Goal: Information Seeking & Learning: Learn about a topic

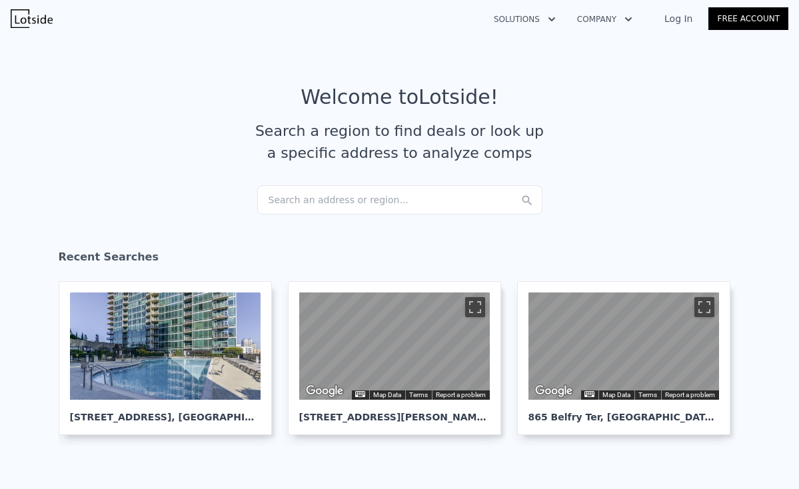
click at [349, 197] on div "Search an address or region..." at bounding box center [399, 199] width 285 height 29
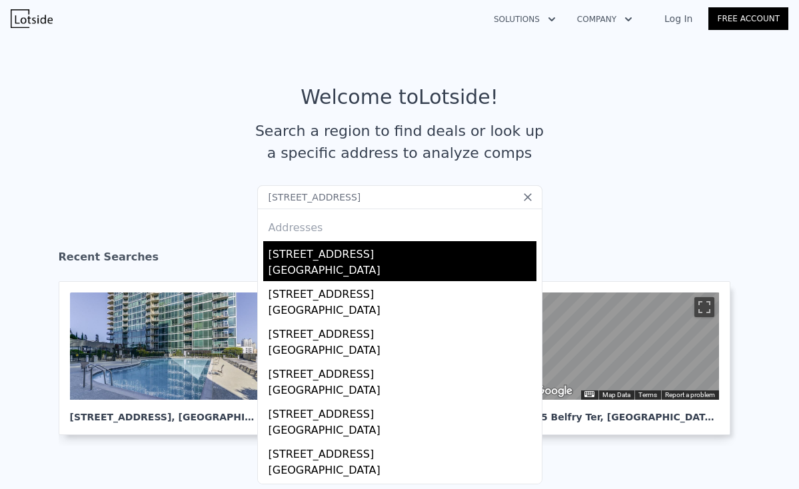
type input "1280 W PEACHTREE ST NW 3607"
click at [372, 255] on div "[STREET_ADDRESS]" at bounding box center [403, 251] width 268 height 21
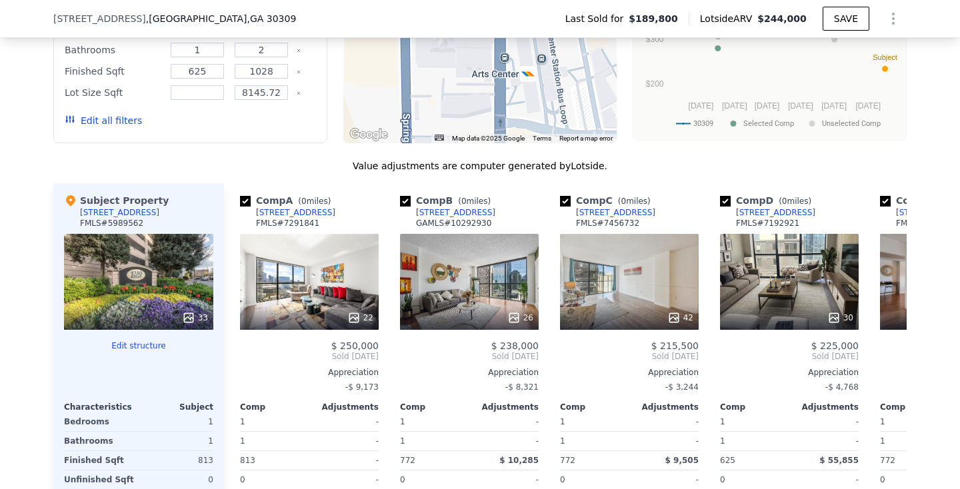
scroll to position [1322, 0]
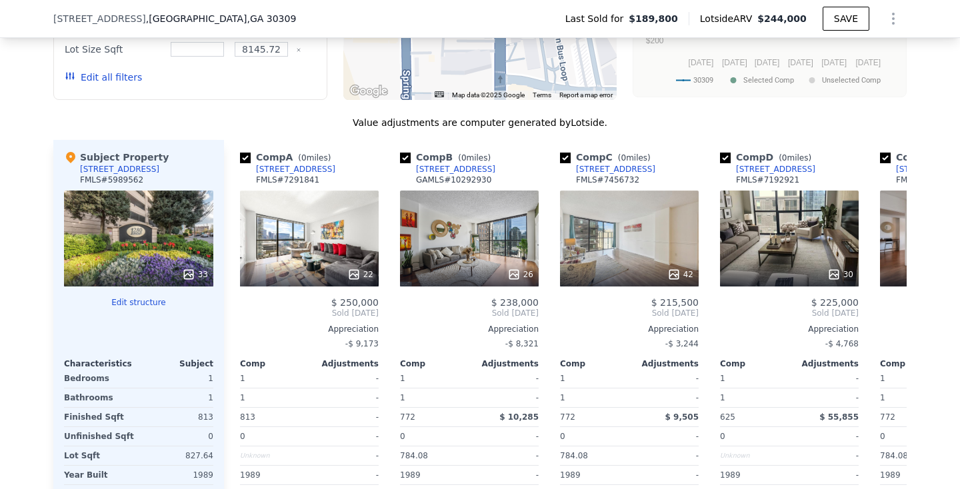
click at [190, 271] on icon at bounding box center [188, 274] width 13 height 13
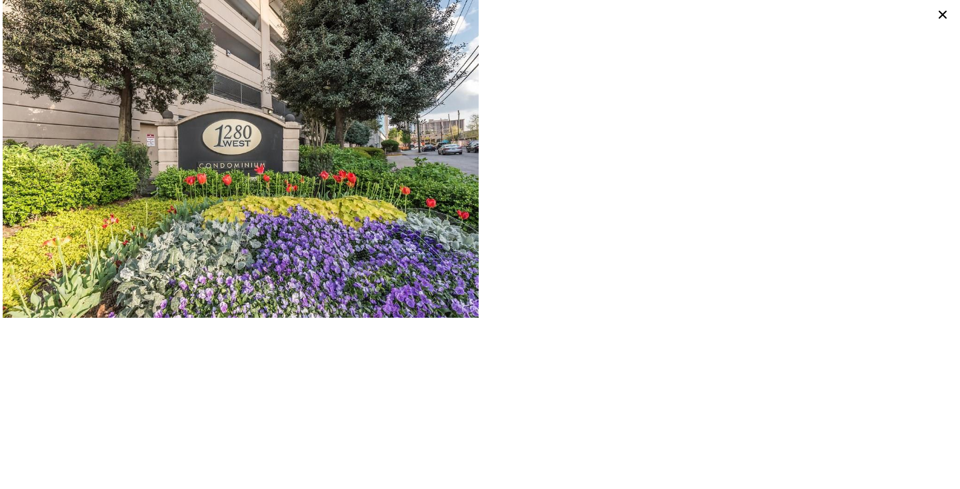
click at [209, 317] on img at bounding box center [241, 159] width 476 height 318
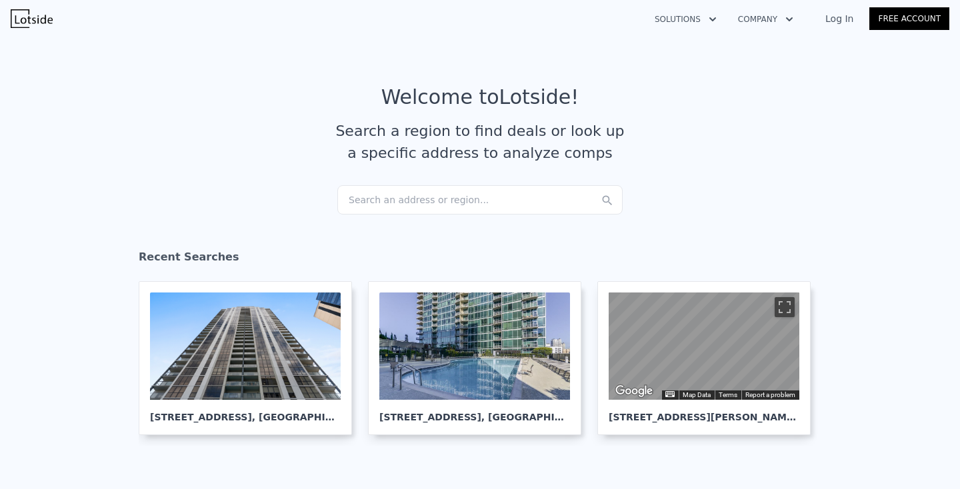
click at [411, 201] on div "Search an address or region..." at bounding box center [479, 199] width 285 height 29
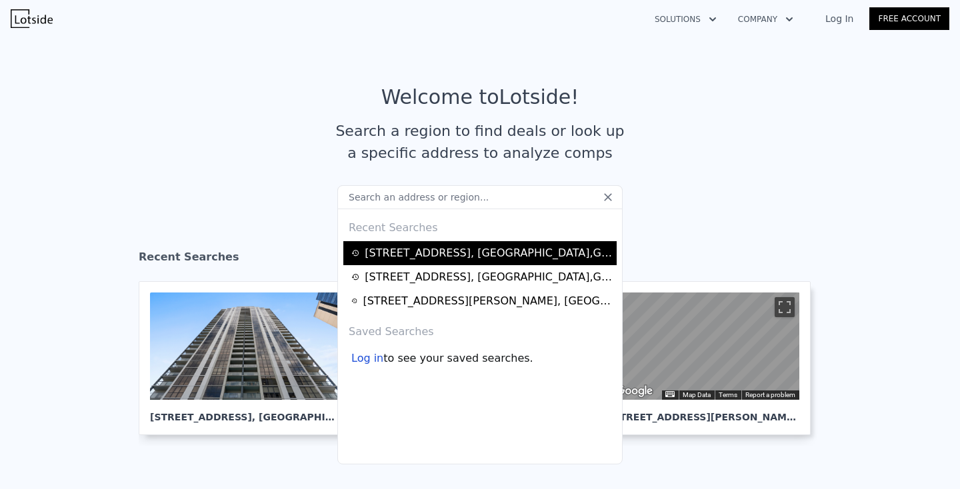
click at [413, 249] on div "1280 W Peachtree St NW Apt 3607 , Atlanta , GA 30309" at bounding box center [489, 253] width 248 height 16
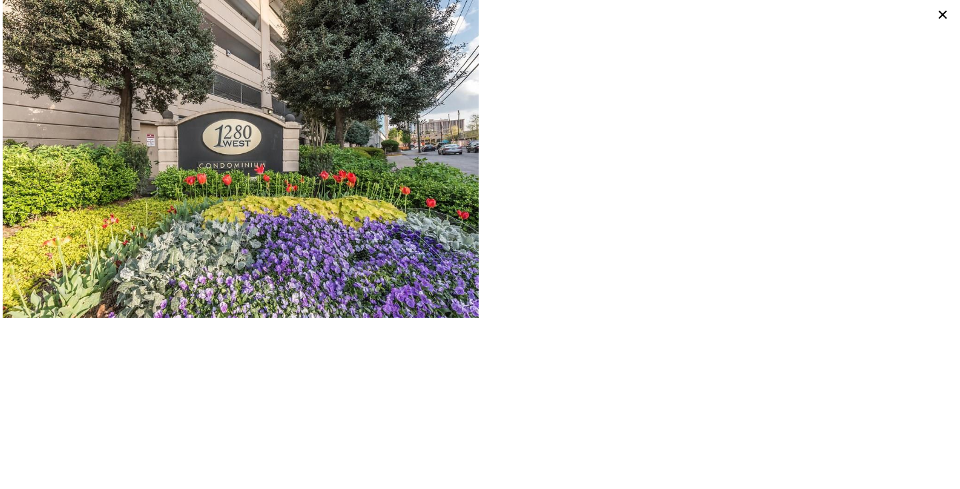
scroll to position [0, 5]
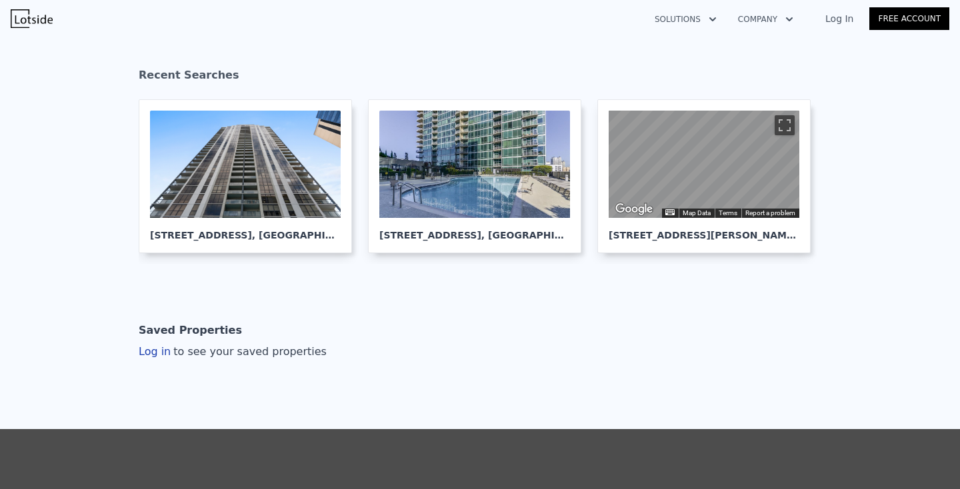
scroll to position [127, 0]
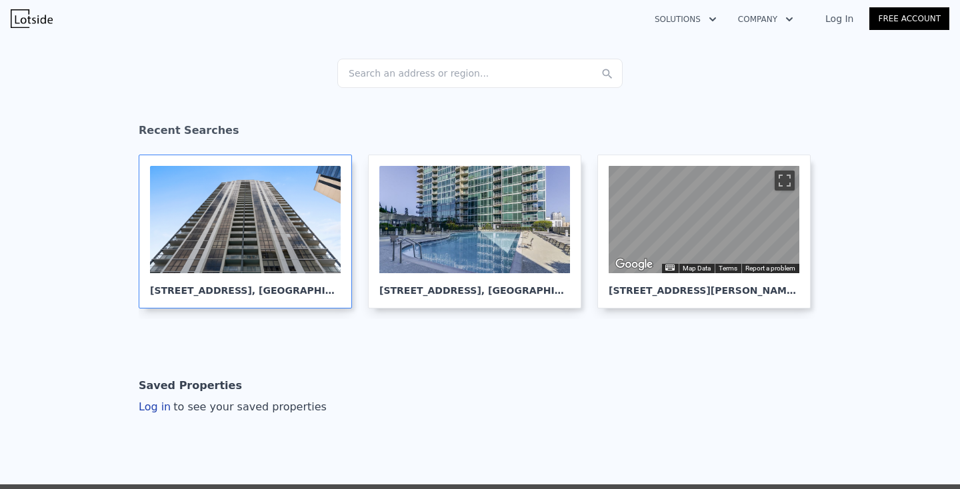
click at [288, 225] on div at bounding box center [245, 219] width 191 height 107
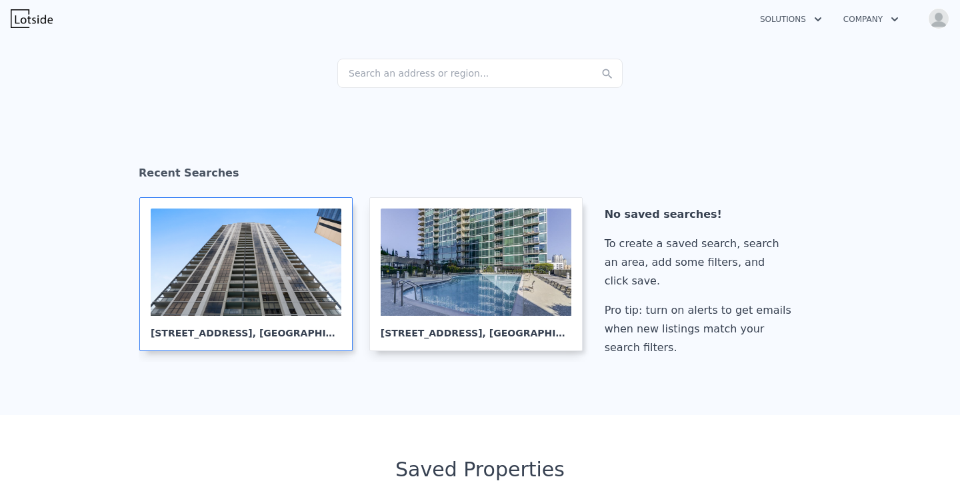
checkbox input "true"
click at [489, 77] on div "Search an address or region..." at bounding box center [479, 73] width 285 height 29
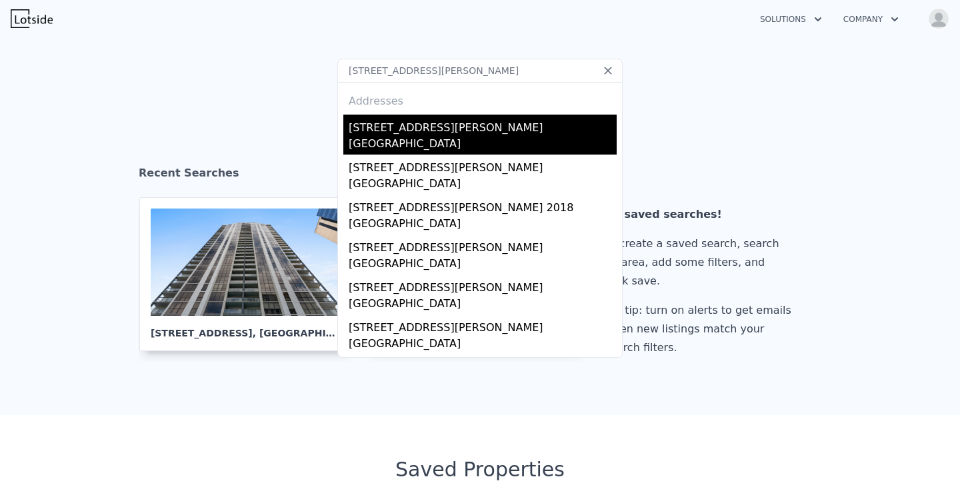
type input "[STREET_ADDRESS][PERSON_NAME]"
click at [457, 127] on div "[STREET_ADDRESS][PERSON_NAME]" at bounding box center [483, 125] width 268 height 21
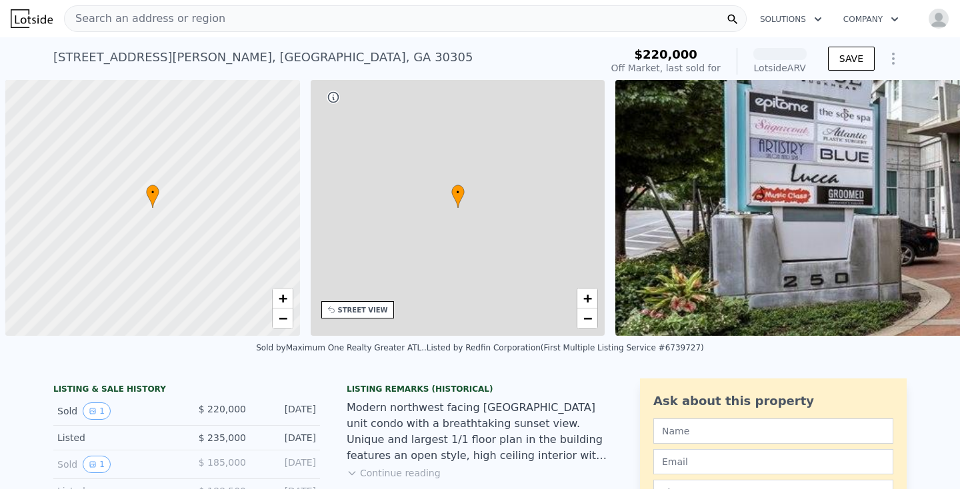
scroll to position [0, 5]
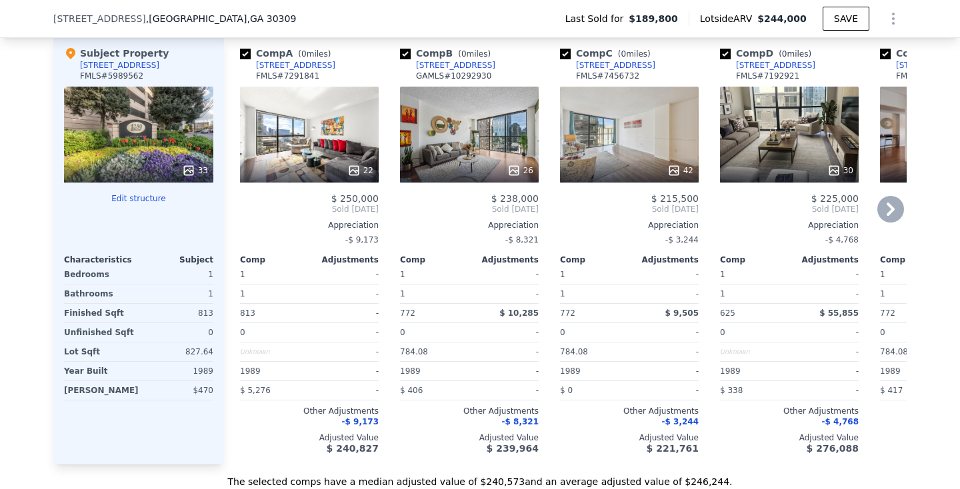
click at [353, 167] on icon at bounding box center [353, 170] width 9 height 9
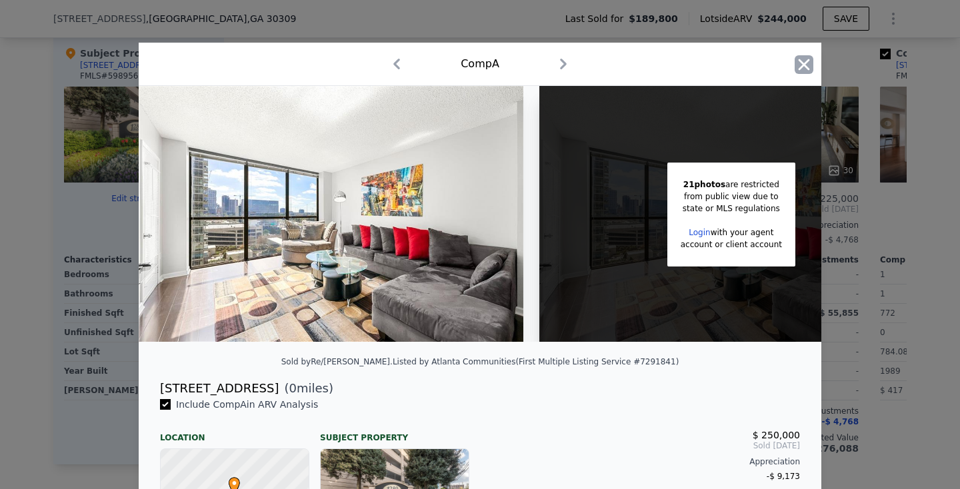
click at [807, 66] on icon "button" at bounding box center [804, 64] width 19 height 19
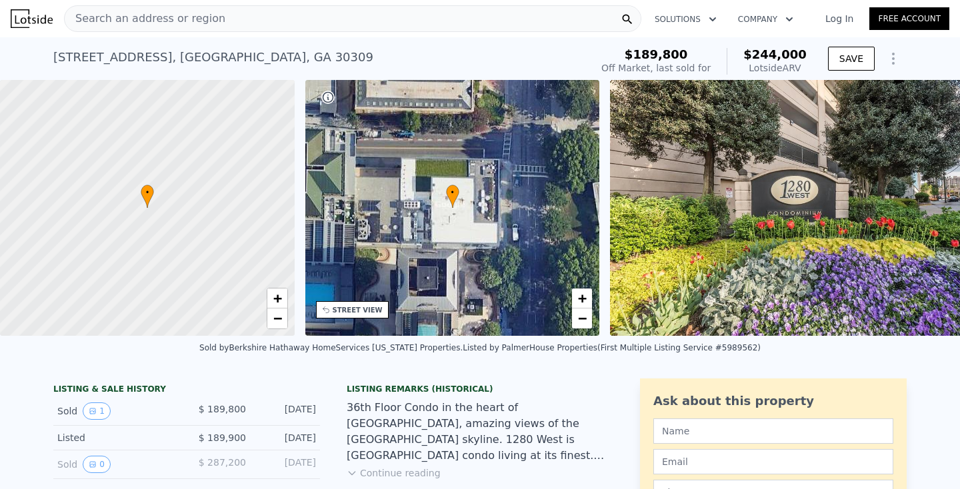
click at [845, 17] on link "Log In" at bounding box center [839, 18] width 60 height 13
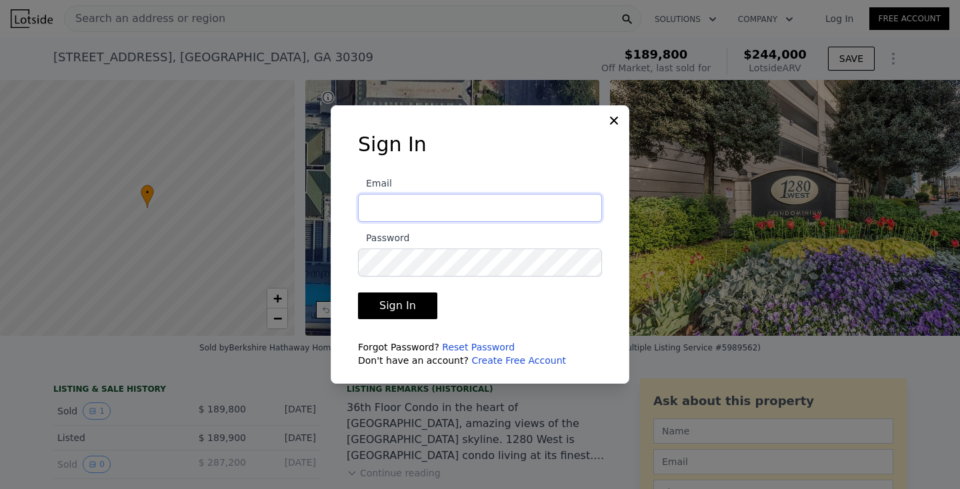
type input "deswesley@gmail.com"
click at [395, 306] on button "Sign In" at bounding box center [397, 306] width 79 height 27
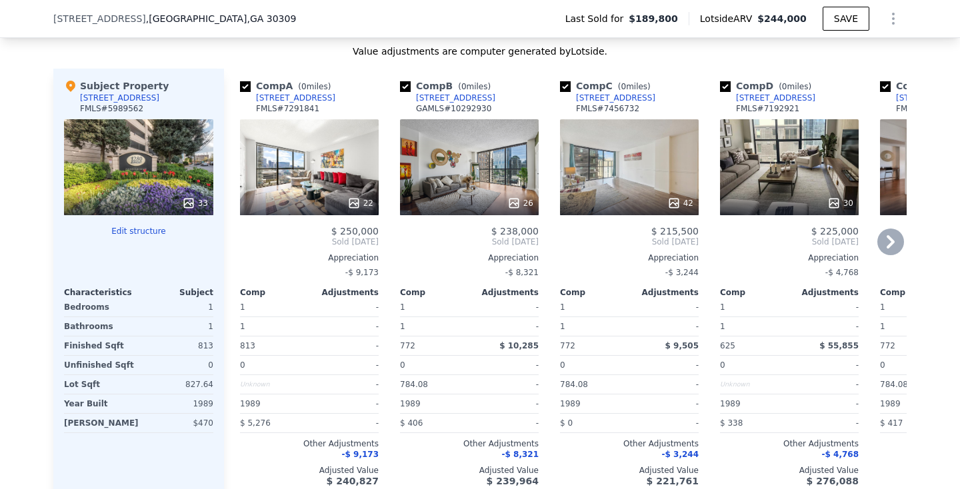
scroll to position [1335, 0]
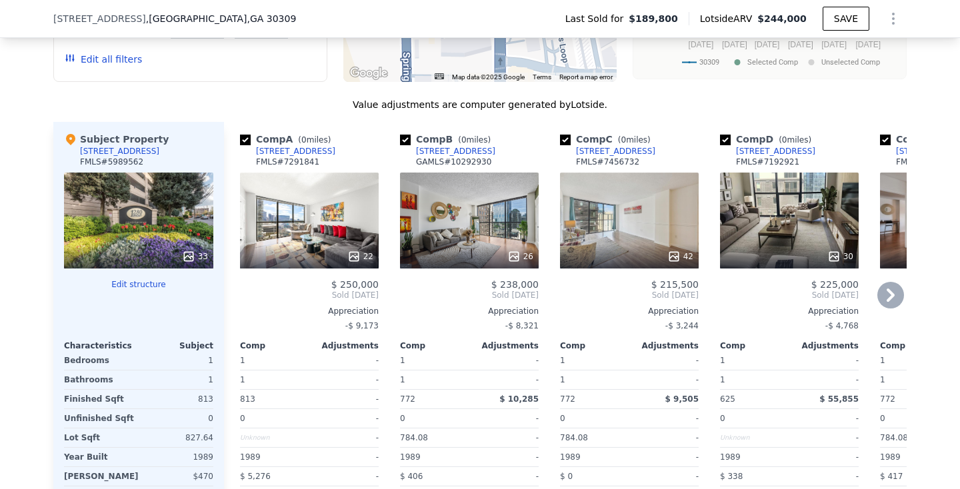
click at [351, 259] on icon at bounding box center [353, 256] width 13 height 13
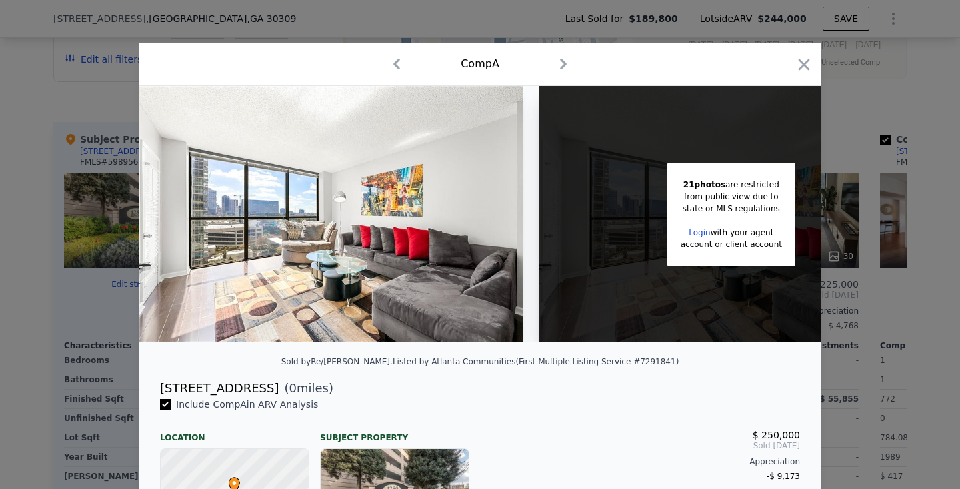
click at [701, 231] on link "Login" at bounding box center [699, 232] width 21 height 9
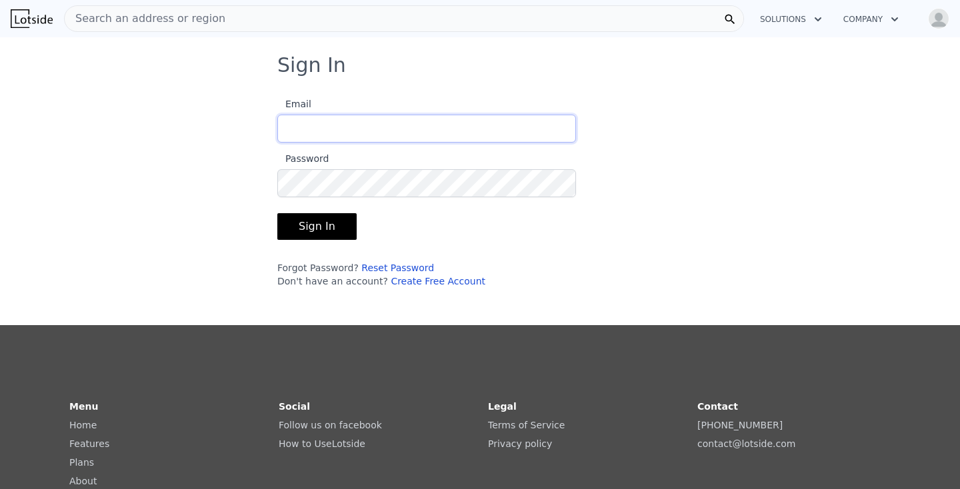
type input "deswesley@gmail.com"
click at [336, 223] on button "Sign In" at bounding box center [316, 226] width 79 height 27
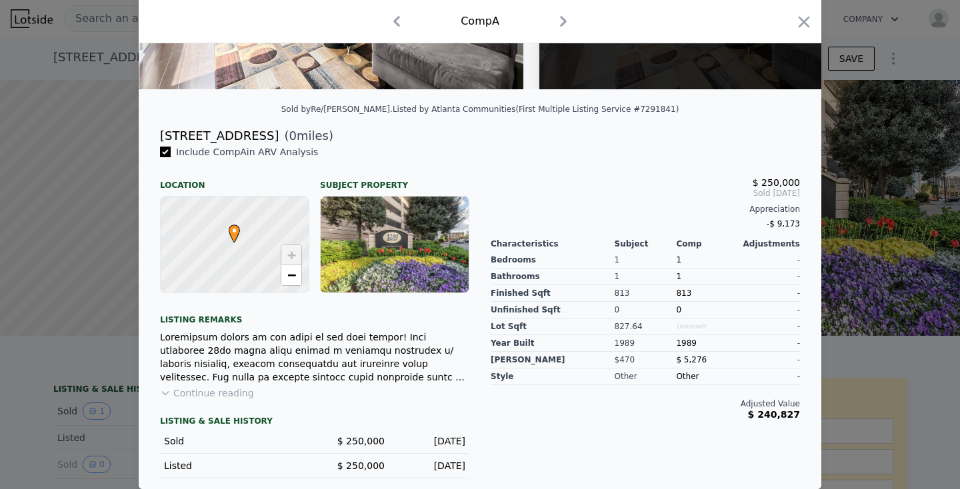
scroll to position [253, 0]
click at [803, 26] on icon "button" at bounding box center [804, 22] width 19 height 19
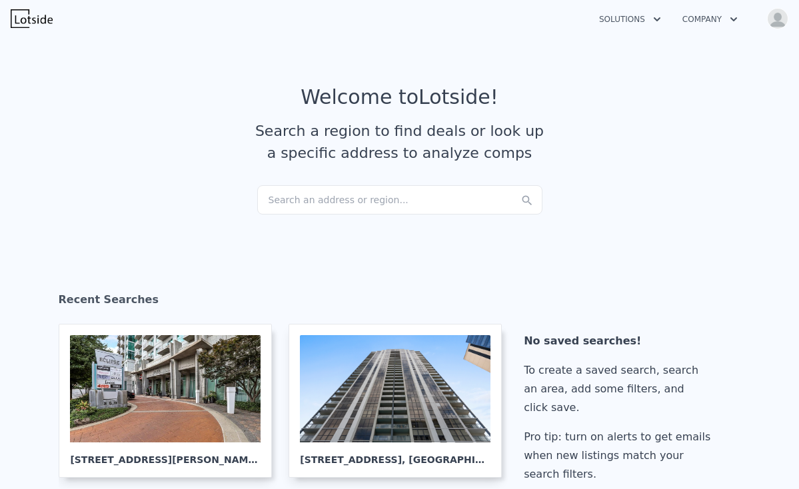
checkbox input "true"
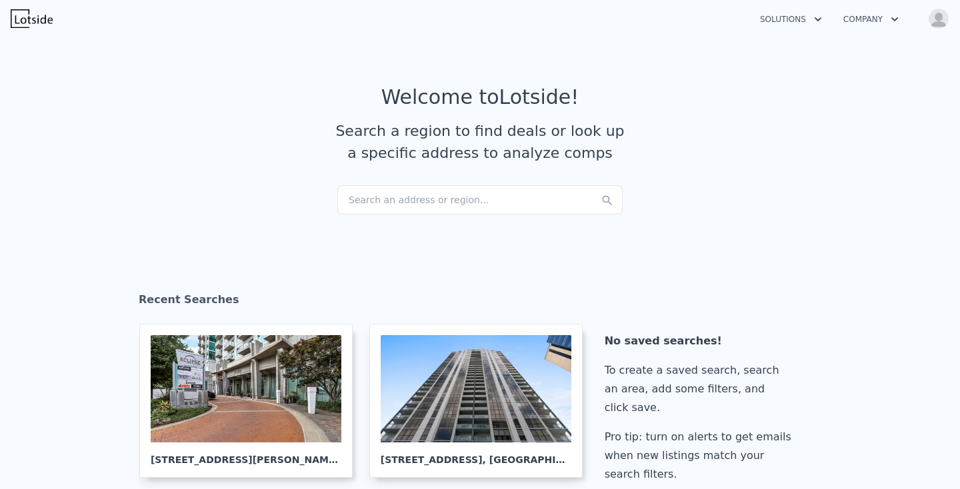
click at [369, 204] on div "Search an address or region..." at bounding box center [479, 199] width 285 height 29
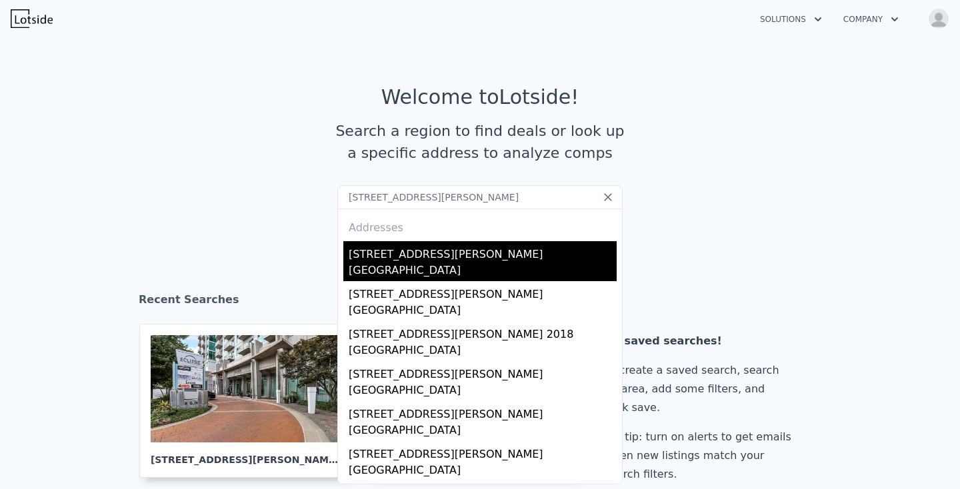
type input "[STREET_ADDRESS][PERSON_NAME]"
click at [463, 251] on div "[STREET_ADDRESS][PERSON_NAME]" at bounding box center [483, 251] width 268 height 21
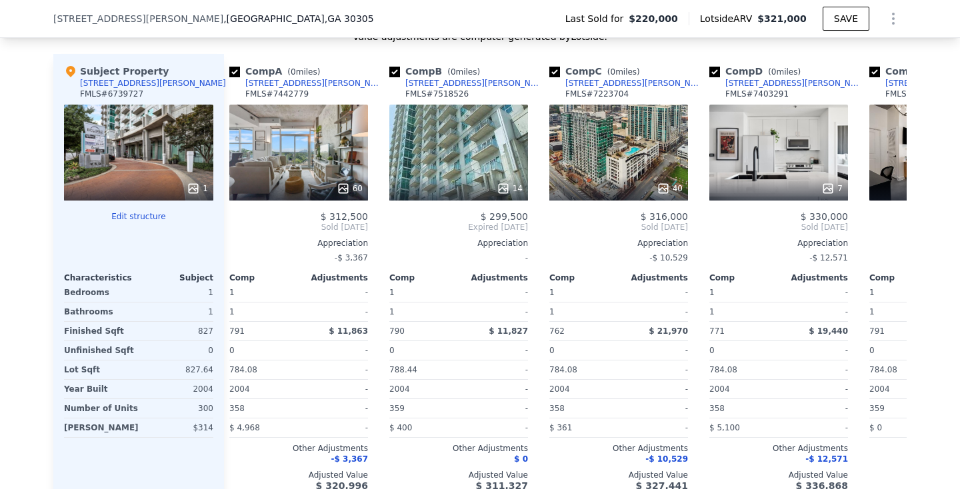
scroll to position [0, 6]
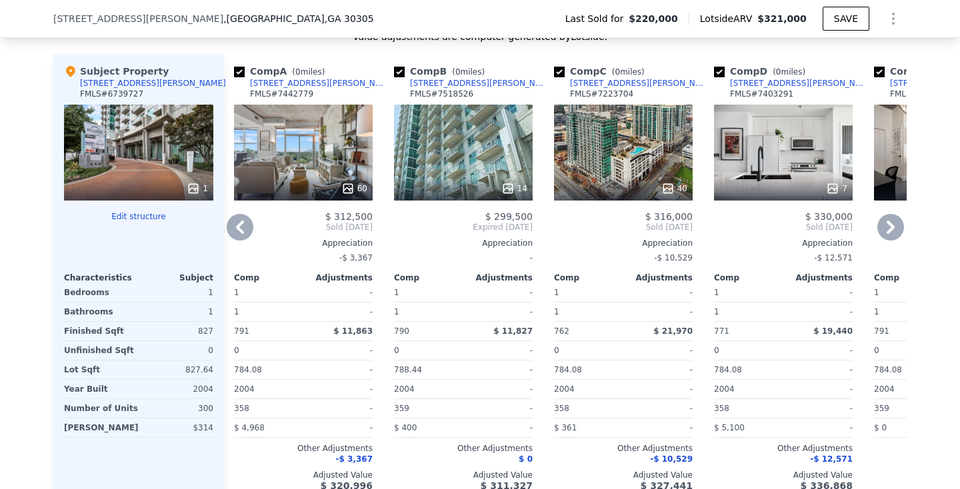
click at [497, 183] on div "14" at bounding box center [463, 188] width 127 height 13
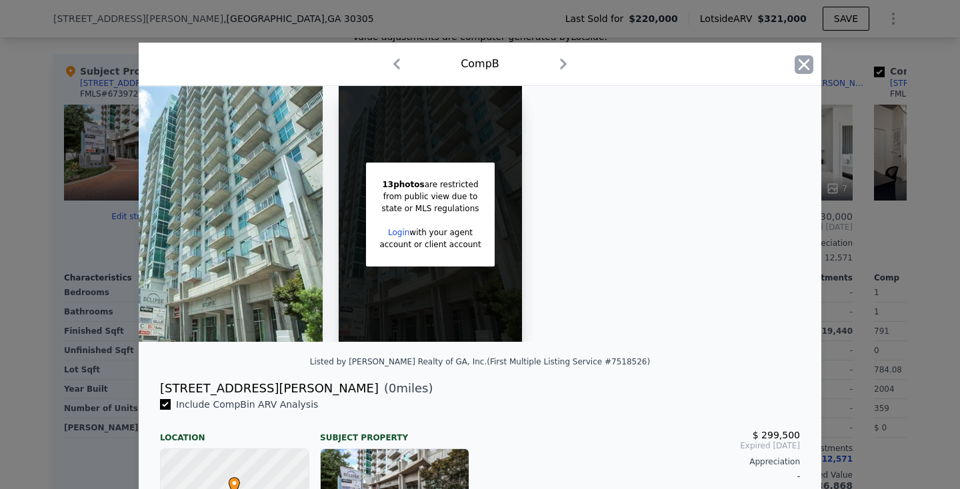
click at [799, 63] on icon "button" at bounding box center [804, 64] width 11 height 11
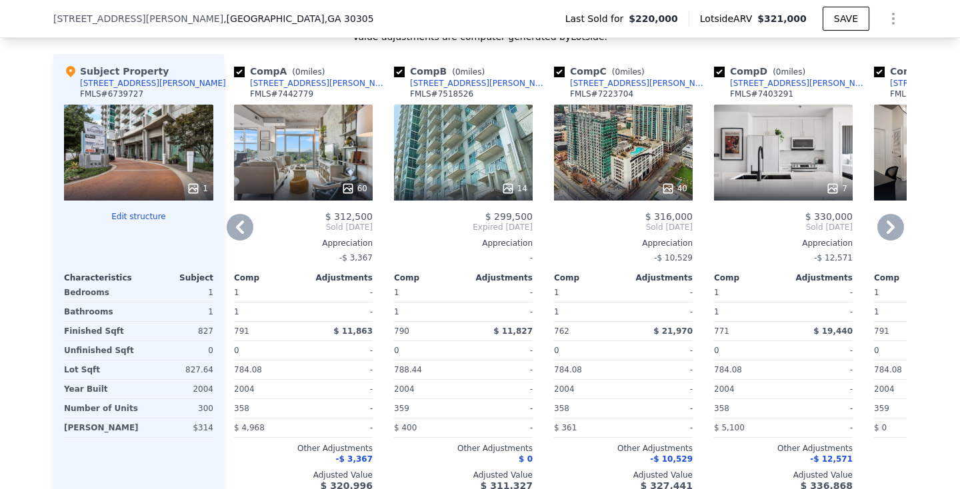
click at [351, 185] on icon at bounding box center [347, 188] width 13 height 13
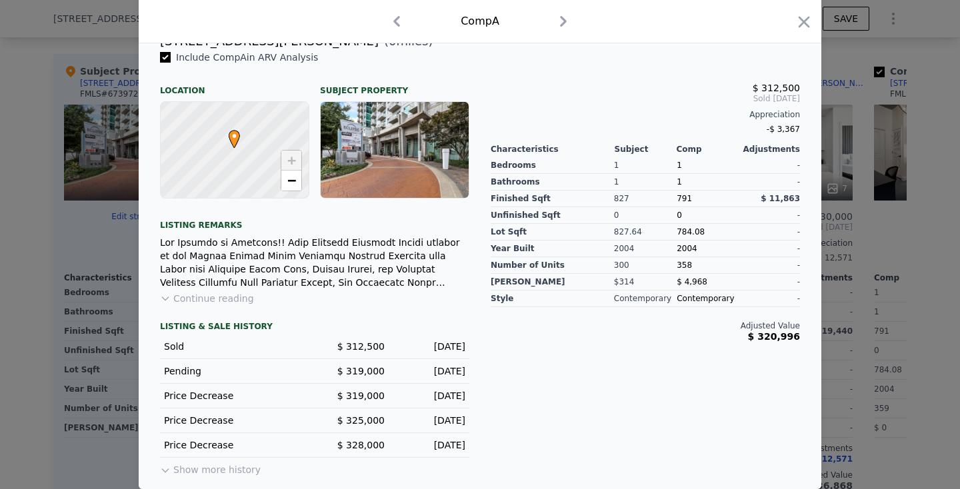
scroll to position [347, 0]
click at [799, 29] on icon "button" at bounding box center [804, 22] width 19 height 19
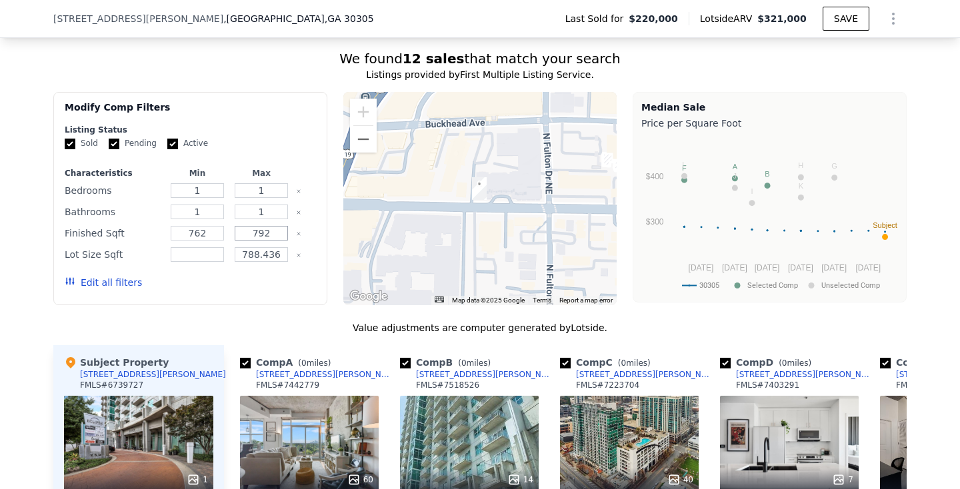
drag, startPoint x: 272, startPoint y: 235, endPoint x: 248, endPoint y: 234, distance: 24.0
click at [248, 234] on input "792" at bounding box center [261, 233] width 53 height 15
type input "827"
click at [277, 279] on button "Update Search" at bounding box center [265, 282] width 101 height 19
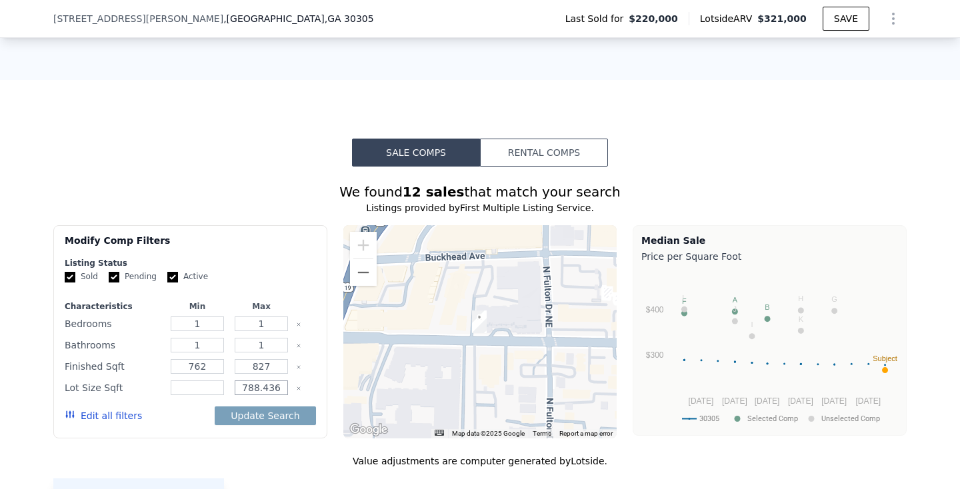
scroll to position [1013, 0]
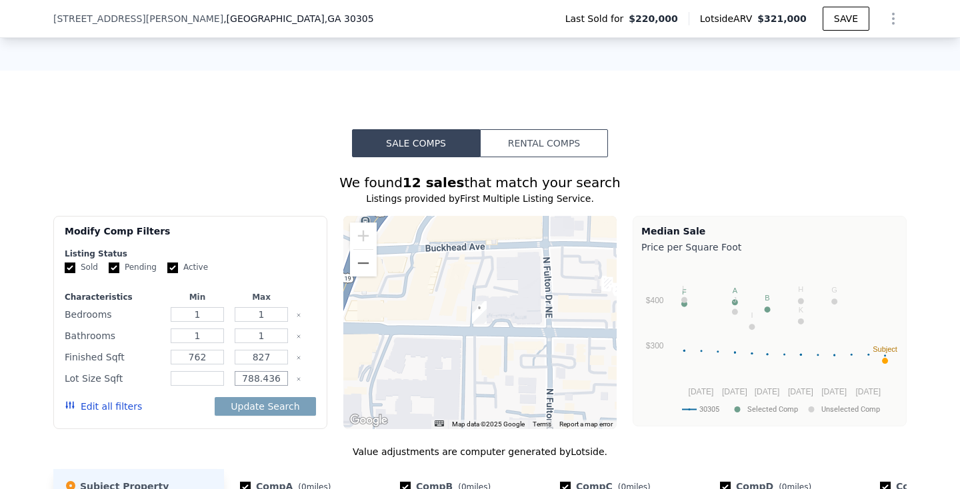
drag, startPoint x: 283, startPoint y: 377, endPoint x: 216, endPoint y: 376, distance: 66.7
click at [216, 376] on div "Lot Size Sqft 788.436" at bounding box center [190, 378] width 251 height 19
click at [285, 407] on button "Update Search" at bounding box center [265, 406] width 101 height 19
type input "828"
click at [277, 405] on button "Update Search" at bounding box center [265, 406] width 101 height 19
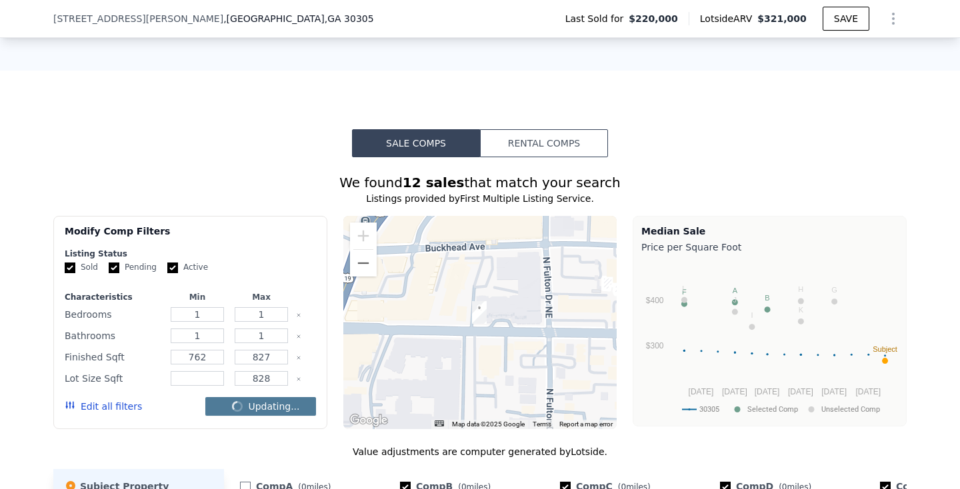
checkbox input "false"
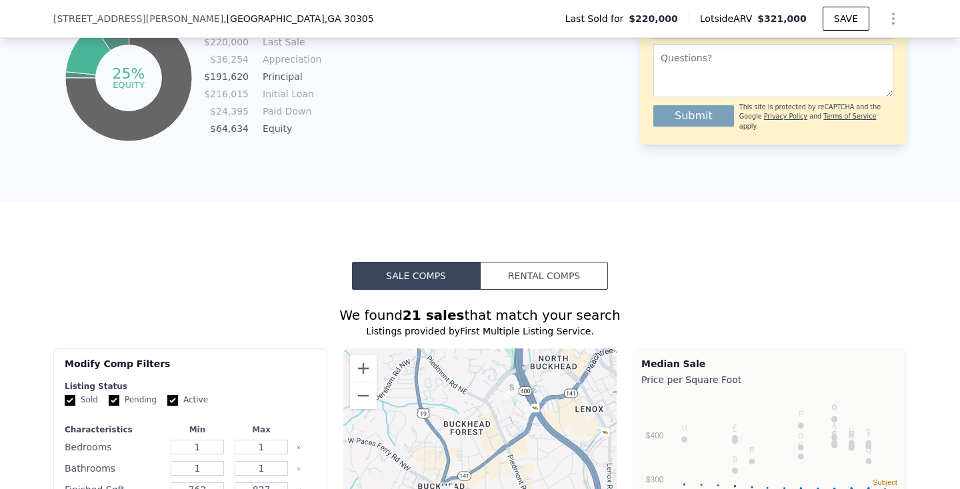
scroll to position [760, 0]
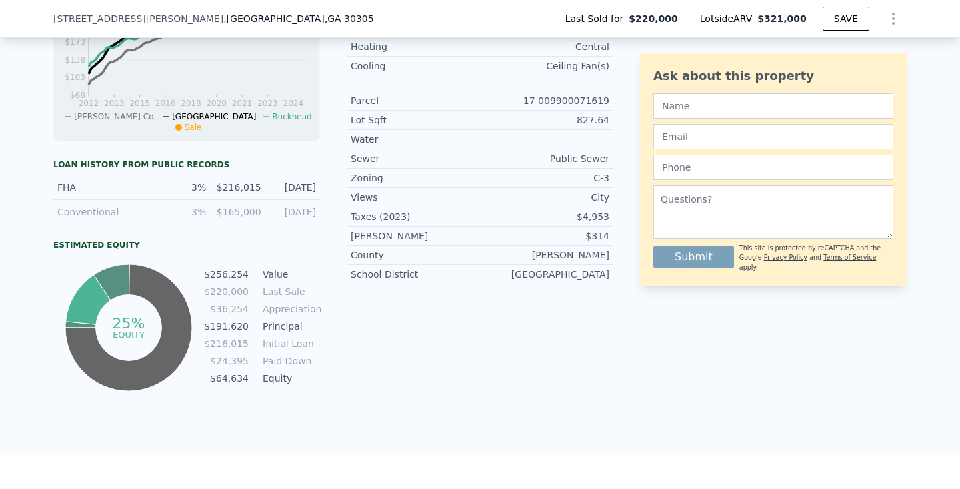
type input "792"
type input "788.436"
checkbox input "true"
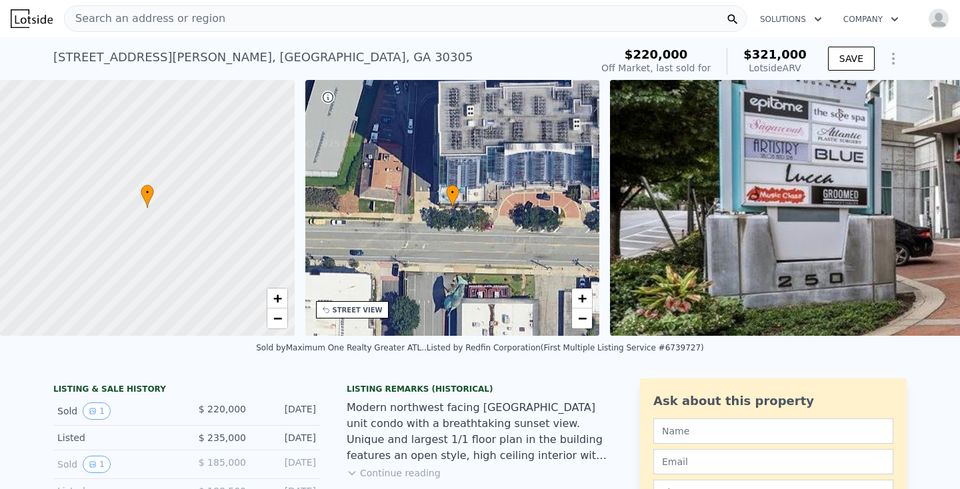
scroll to position [0, 0]
click at [383, 21] on div "Search an address or region" at bounding box center [405, 18] width 683 height 27
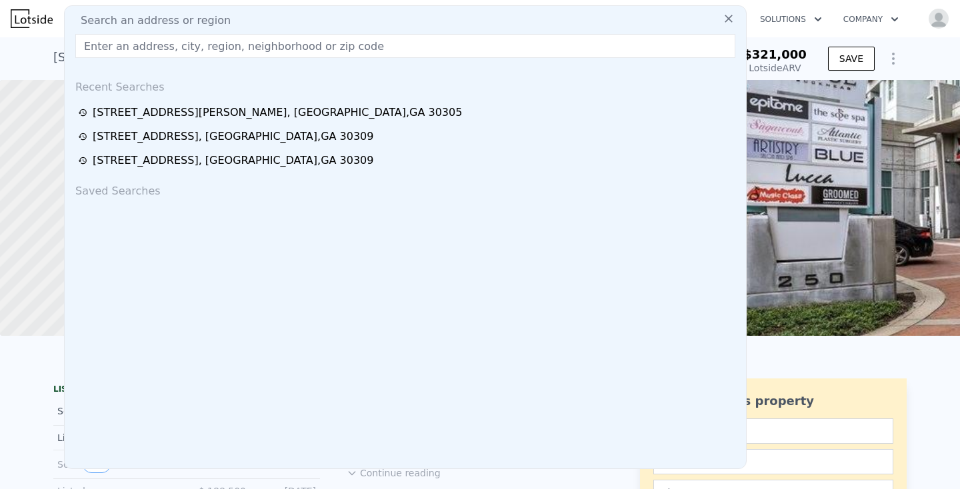
click at [329, 43] on input "text" at bounding box center [405, 46] width 660 height 24
paste input "[STREET_ADDRESS]"
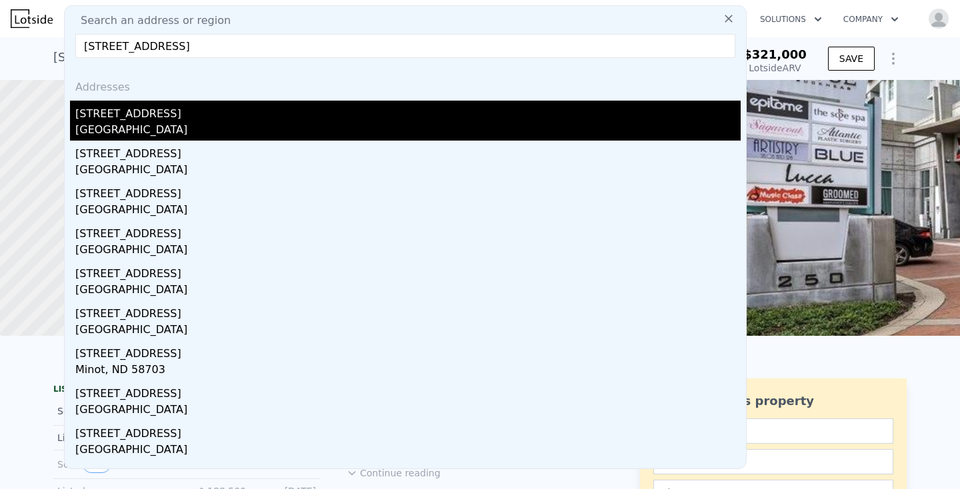
type input "[STREET_ADDRESS]"
click at [213, 108] on div "[STREET_ADDRESS]" at bounding box center [407, 111] width 665 height 21
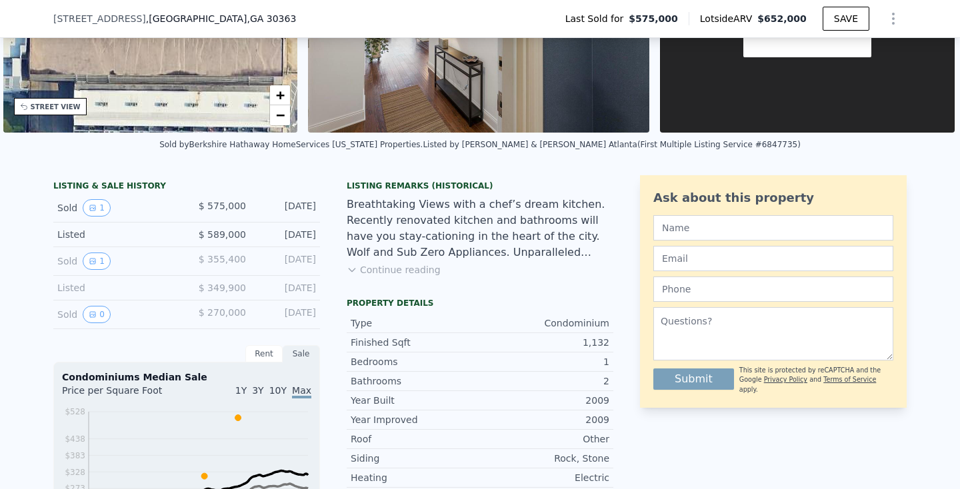
scroll to position [201, 0]
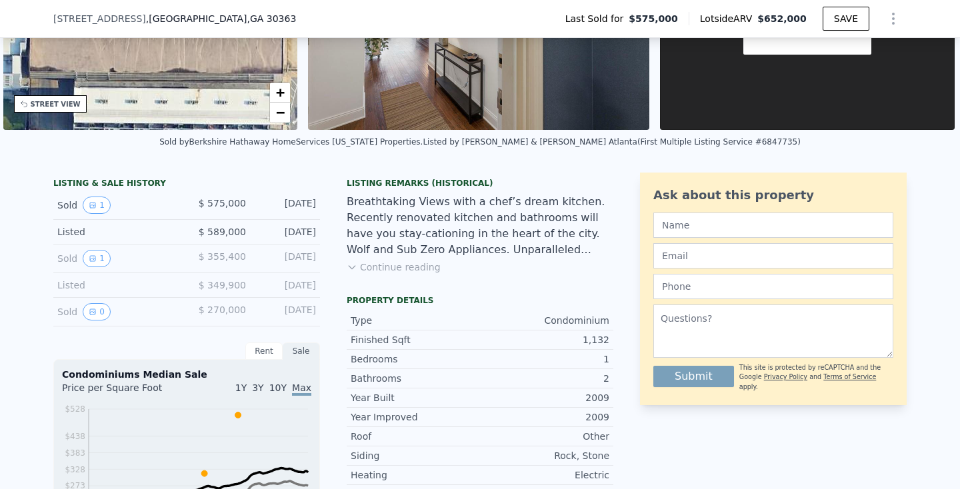
click at [412, 267] on button "Continue reading" at bounding box center [394, 267] width 94 height 13
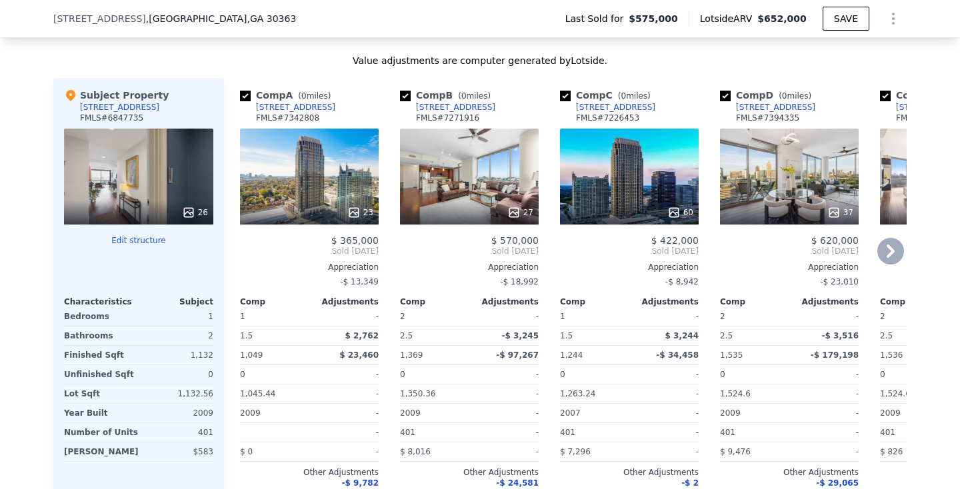
scroll to position [1505, 0]
